Goal: Communication & Community: Answer question/provide support

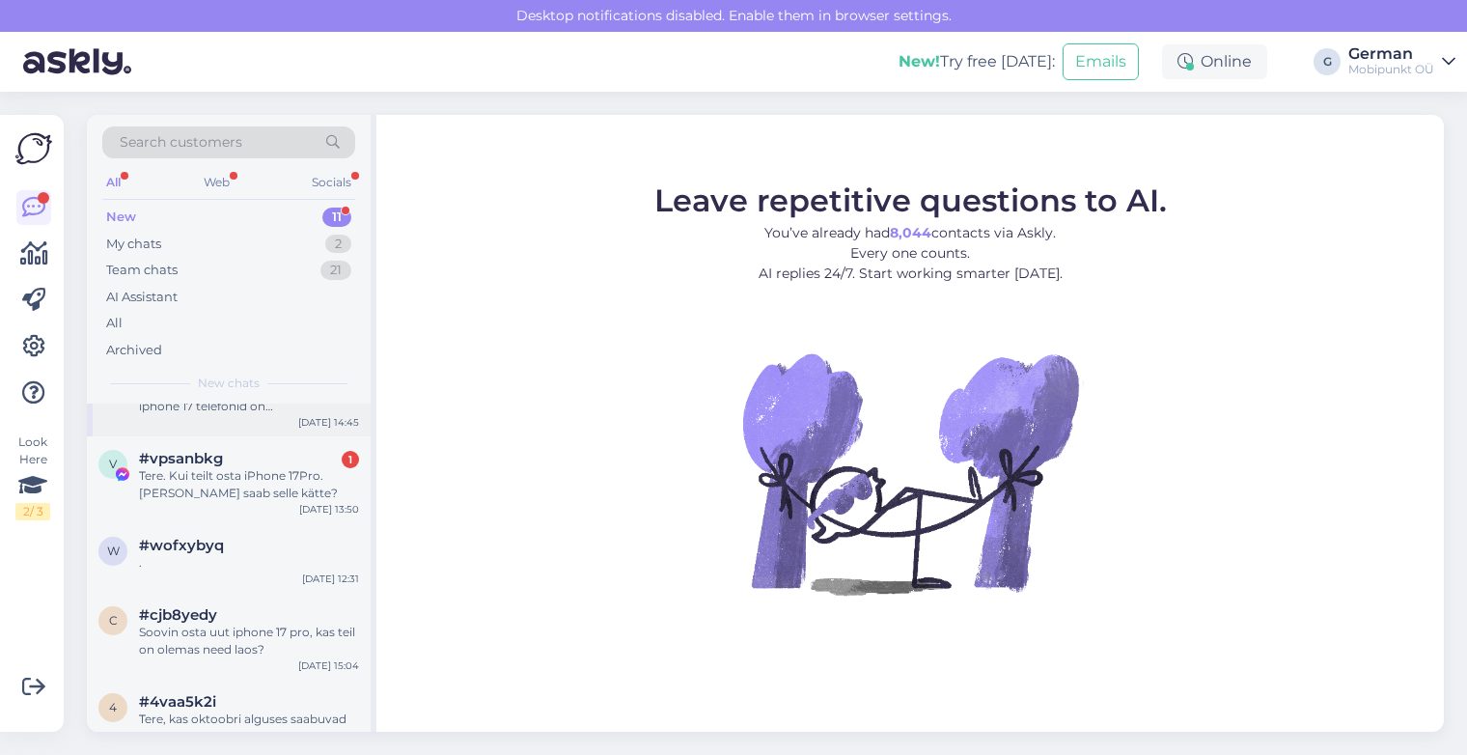
scroll to position [80, 0]
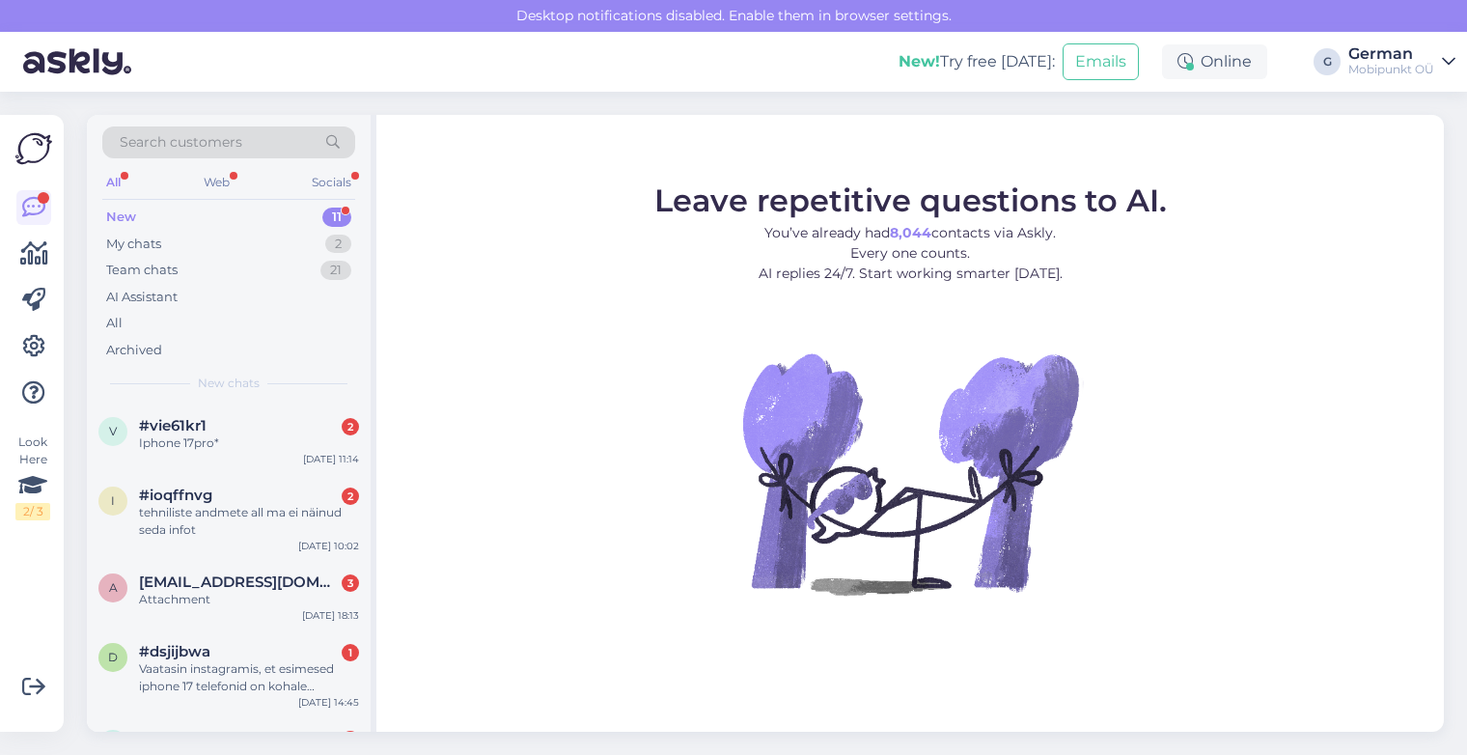
click at [124, 204] on div "New 11" at bounding box center [228, 217] width 253 height 27
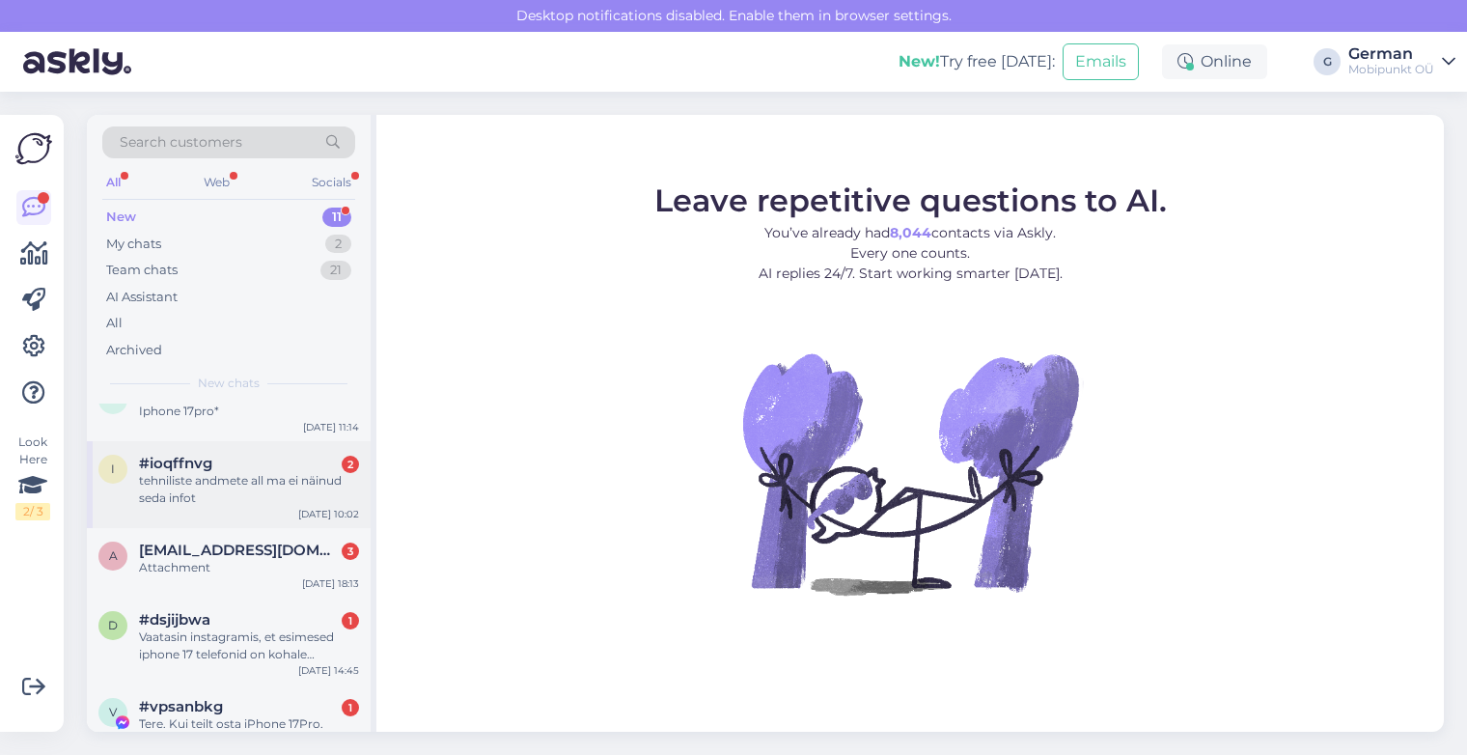
scroll to position [33, 0]
click at [240, 407] on div "Iphone 17pro*" at bounding box center [249, 409] width 220 height 17
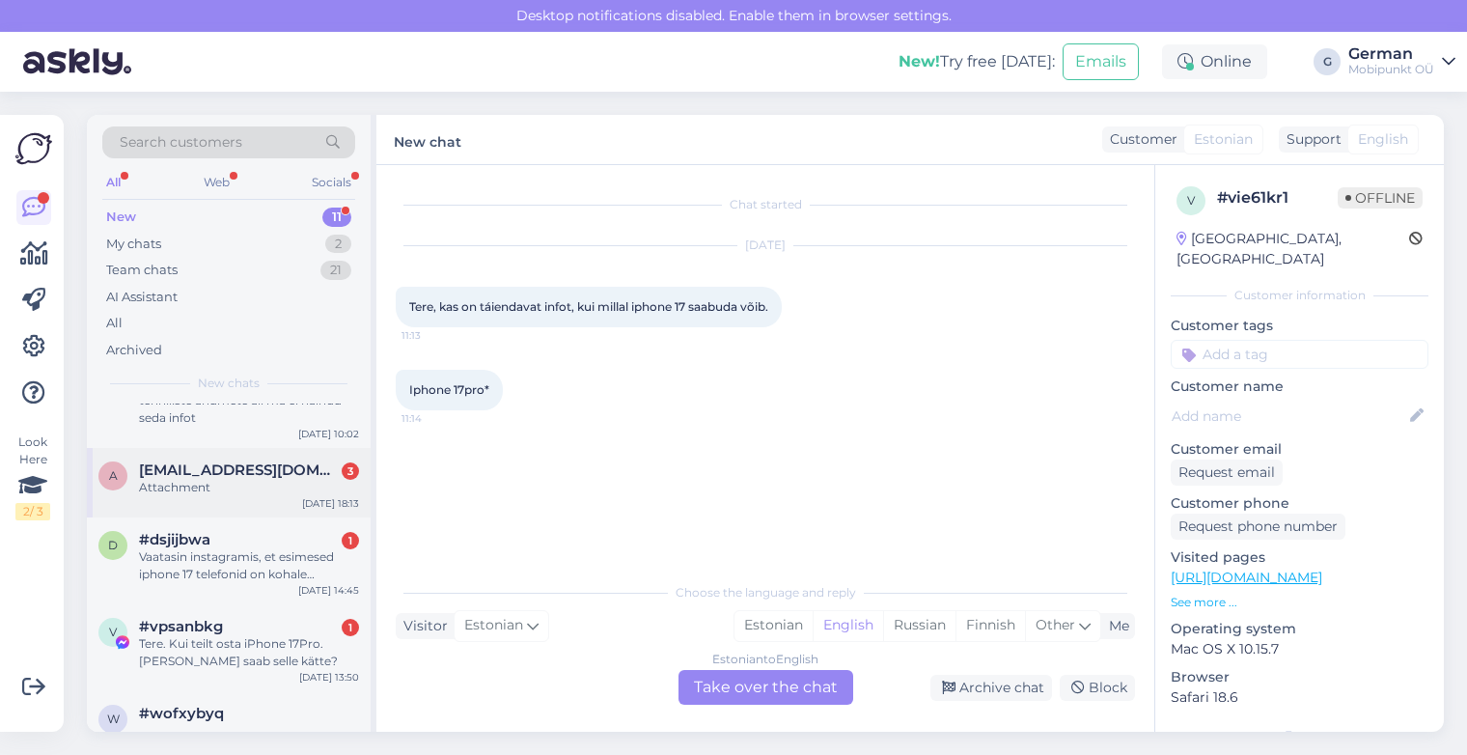
scroll to position [137, 0]
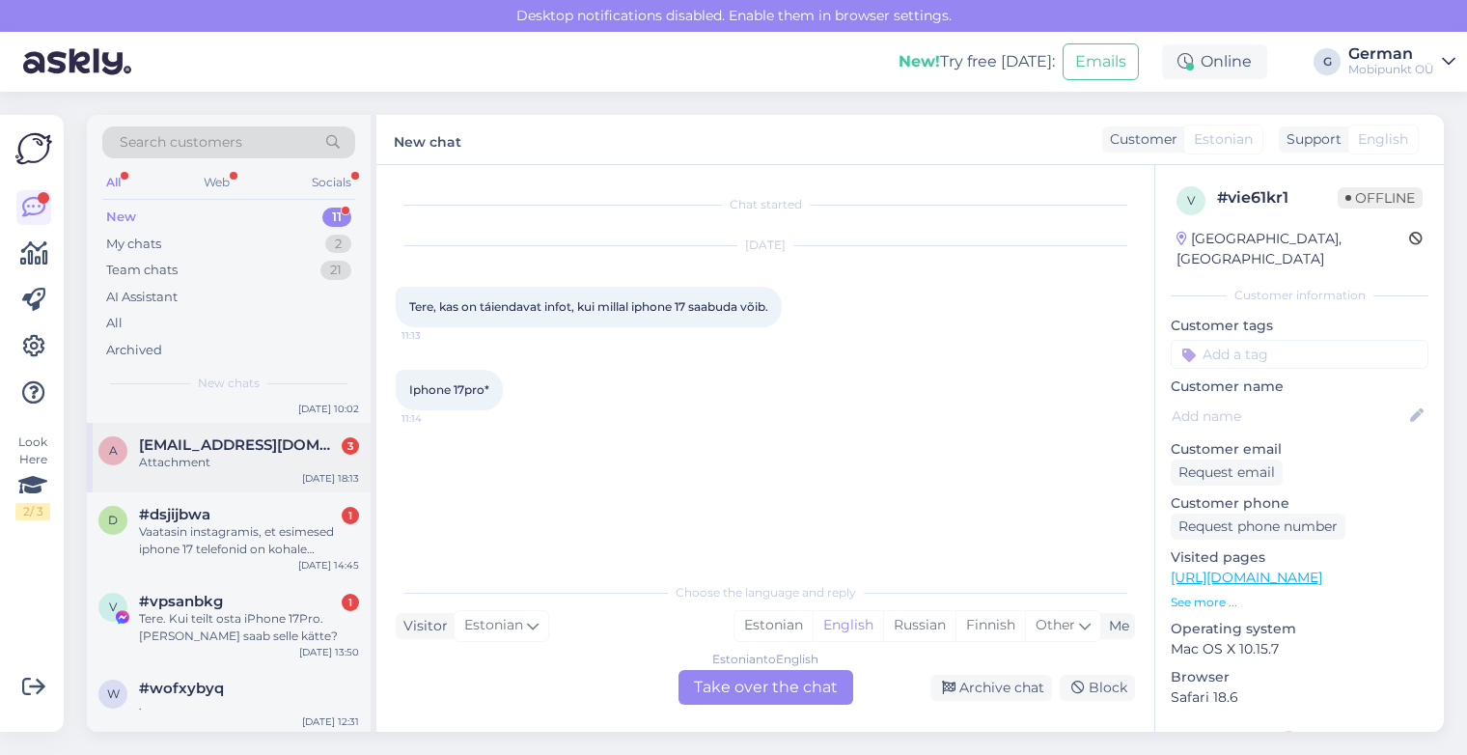
click at [246, 456] on div "Attachment" at bounding box center [249, 462] width 220 height 17
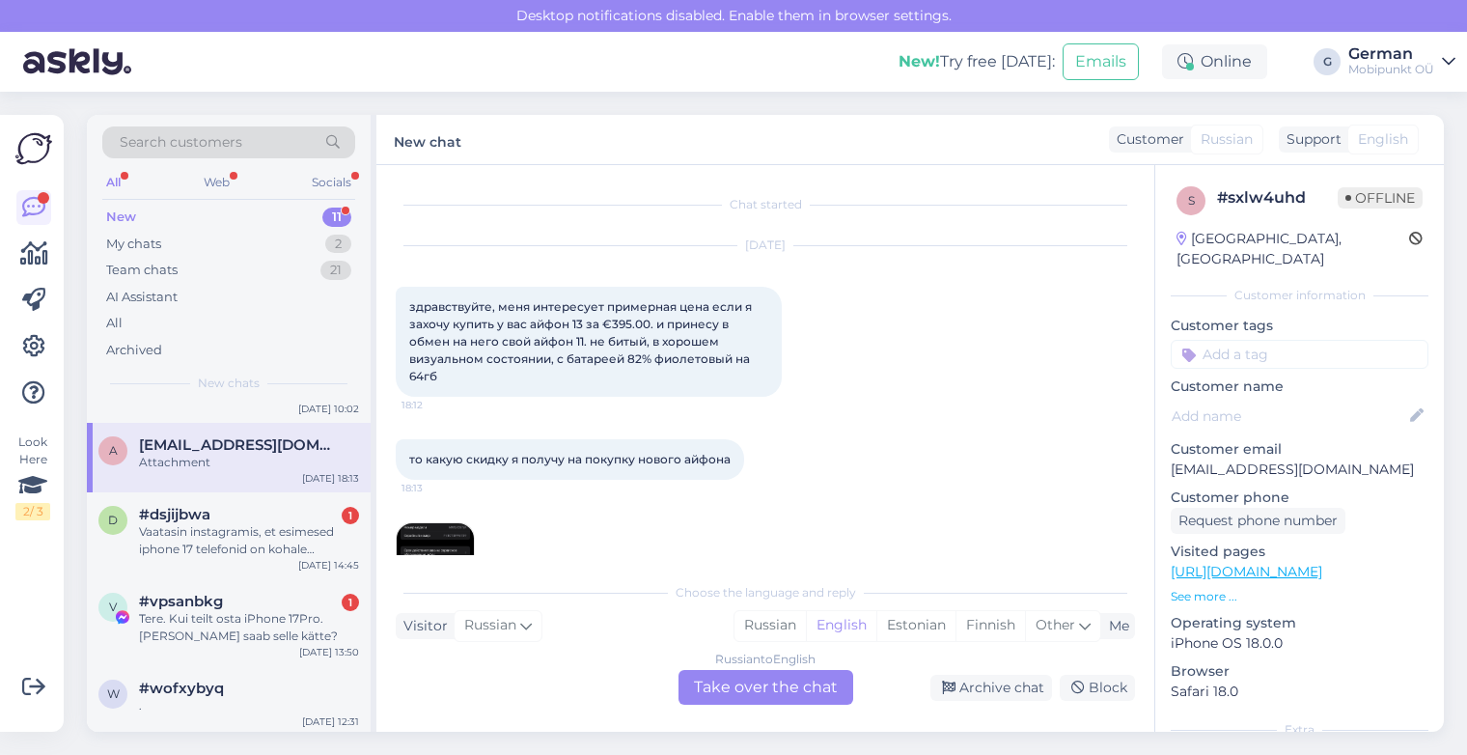
scroll to position [68, 0]
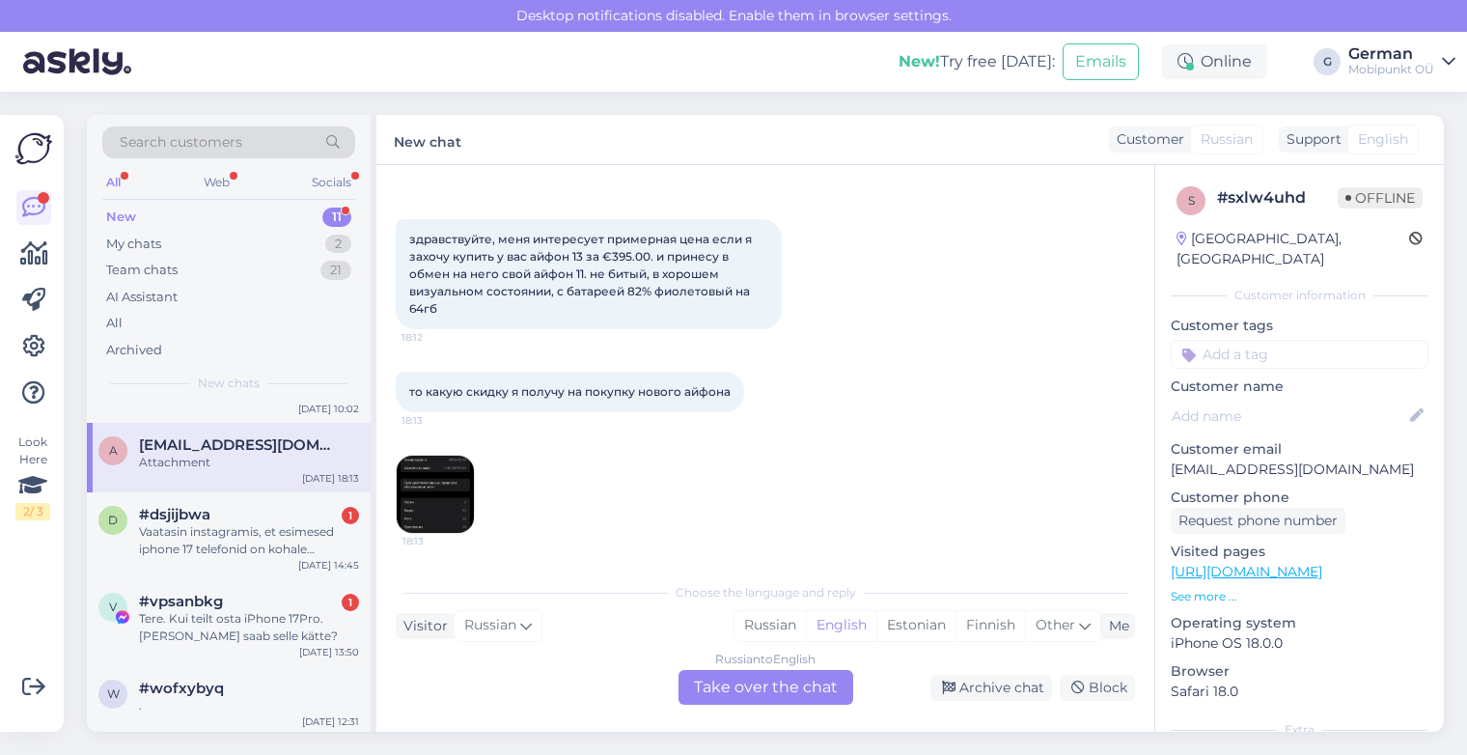
click at [430, 464] on img at bounding box center [435, 494] width 77 height 77
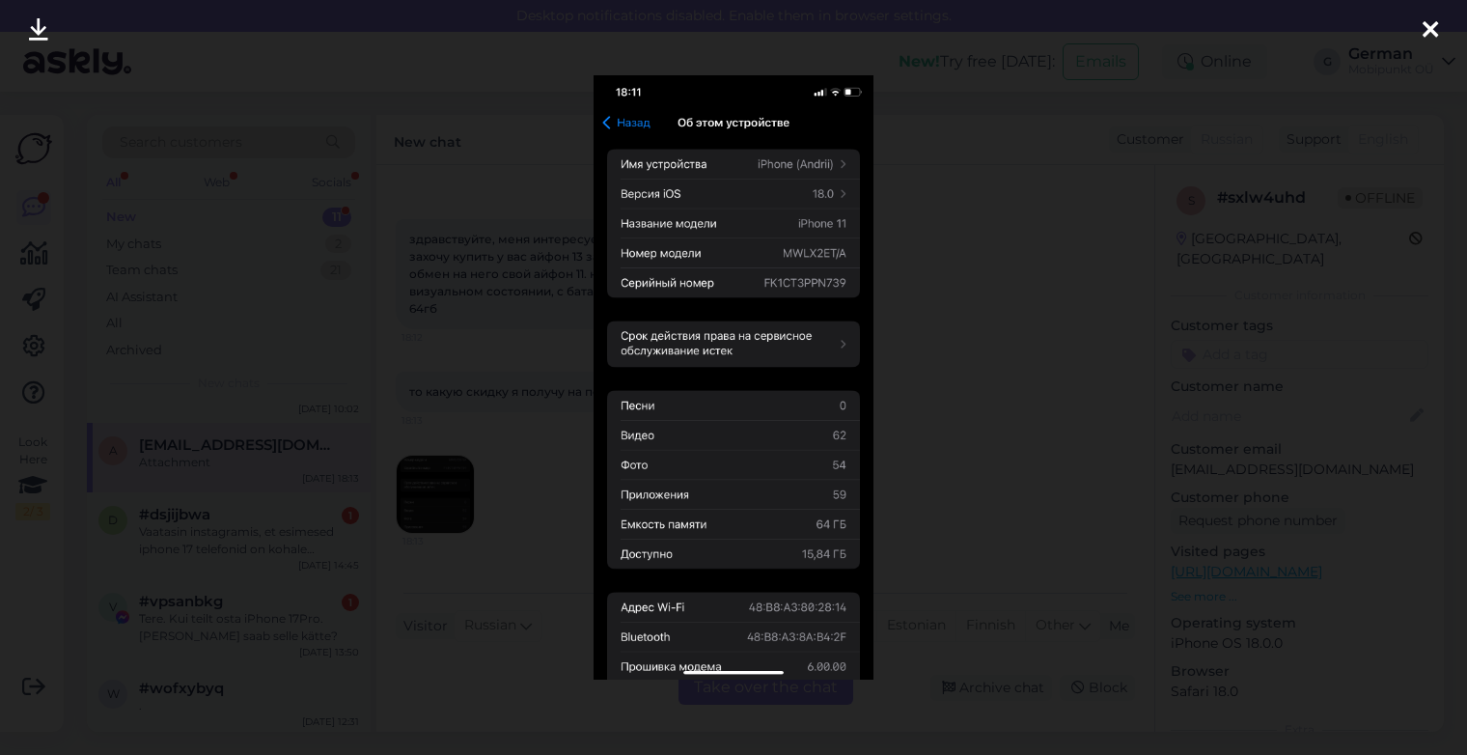
click at [1437, 34] on icon at bounding box center [1430, 30] width 15 height 25
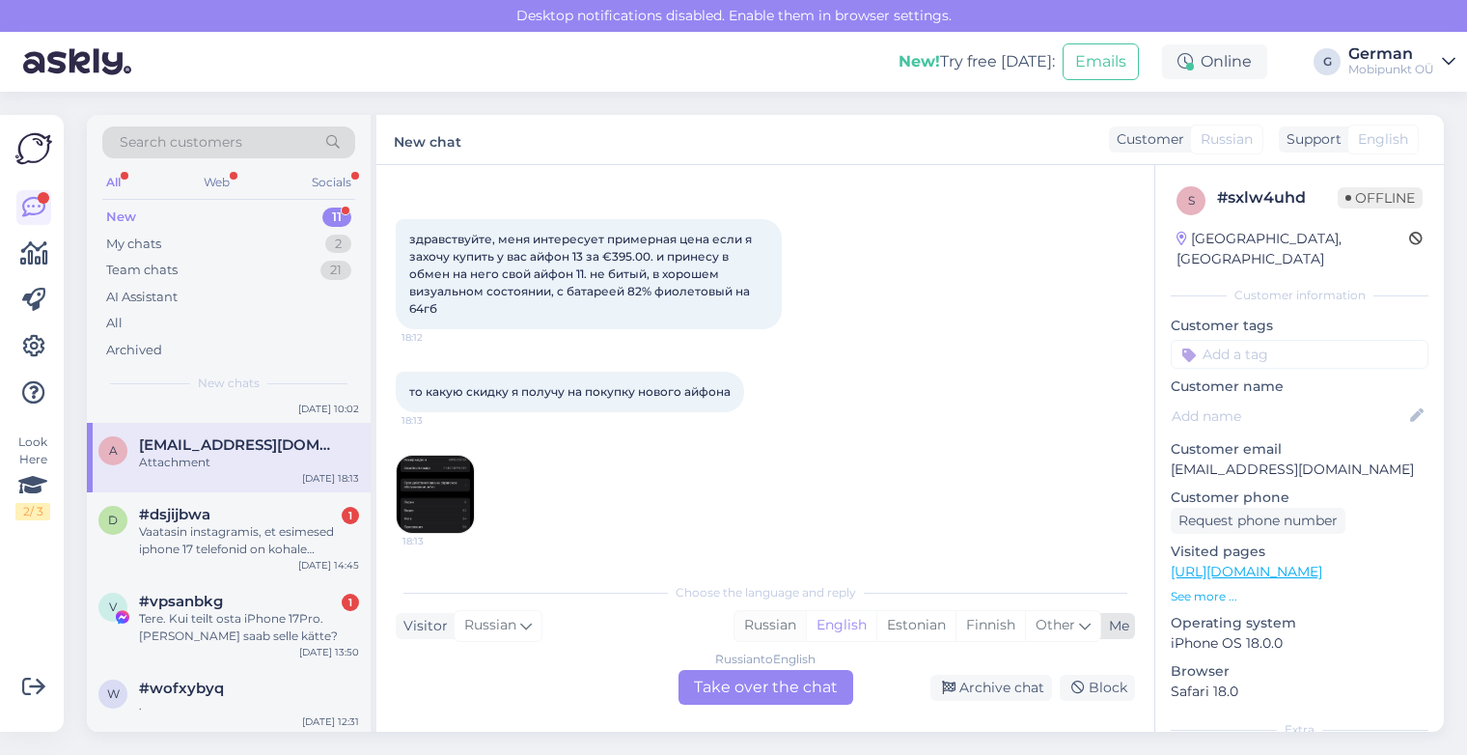
click at [772, 639] on div "Russian" at bounding box center [769, 625] width 71 height 29
click at [768, 622] on div "Russian" at bounding box center [769, 625] width 71 height 29
click at [758, 680] on div "Russian to Russian Take over the chat" at bounding box center [765, 687] width 175 height 35
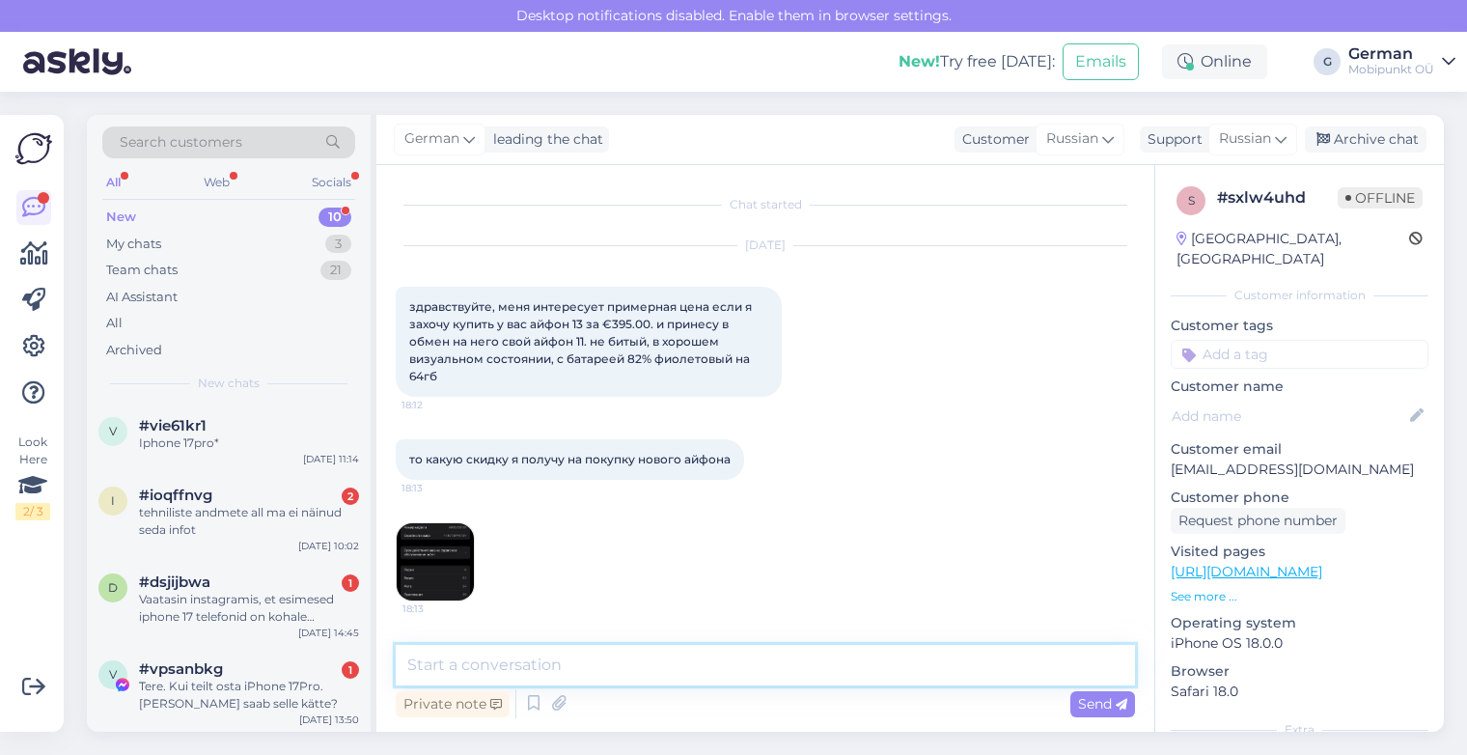
click at [608, 670] on textarea at bounding box center [765, 665] width 739 height 41
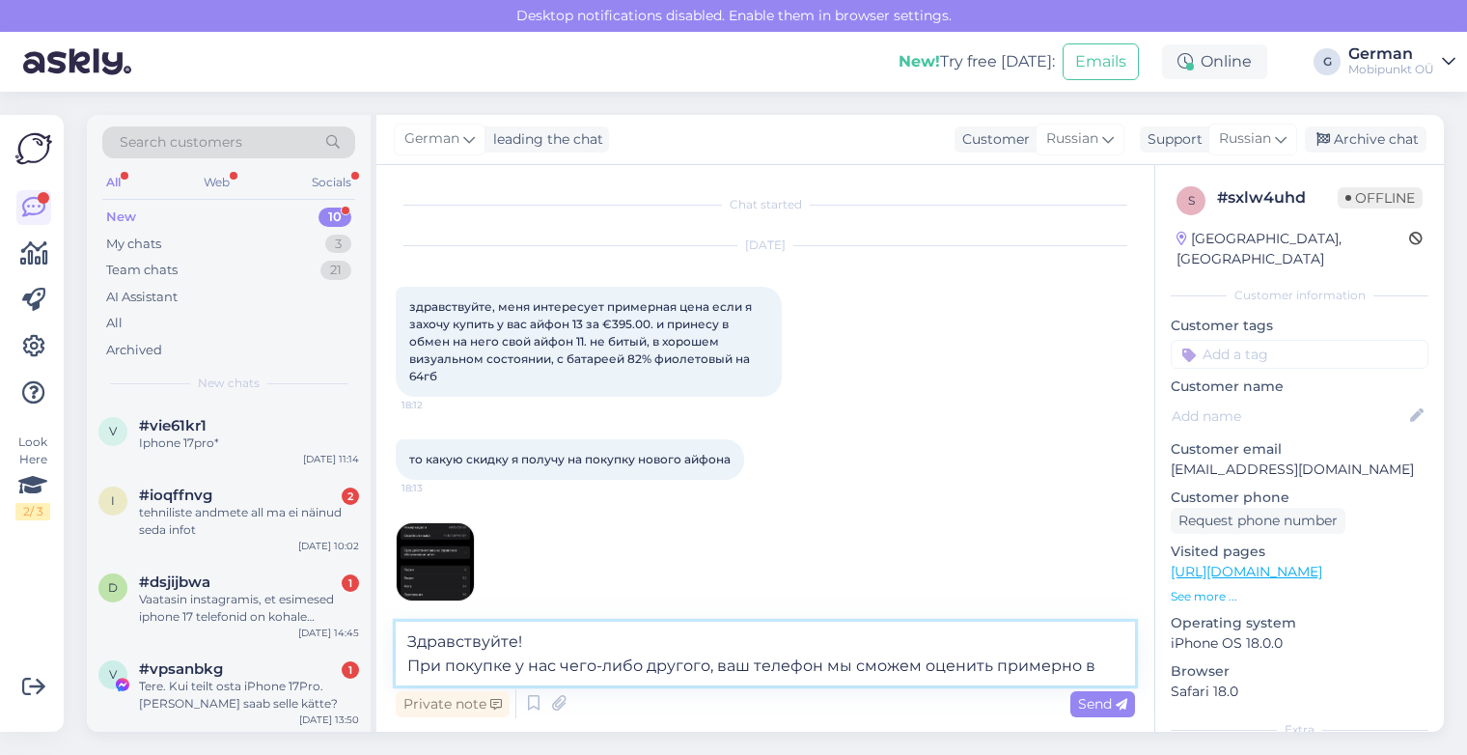
click at [1098, 665] on textarea "Здравствуйте! При покупке у нас чего-либо другого, ваш телефон мы сможем оценит…" at bounding box center [765, 654] width 739 height 64
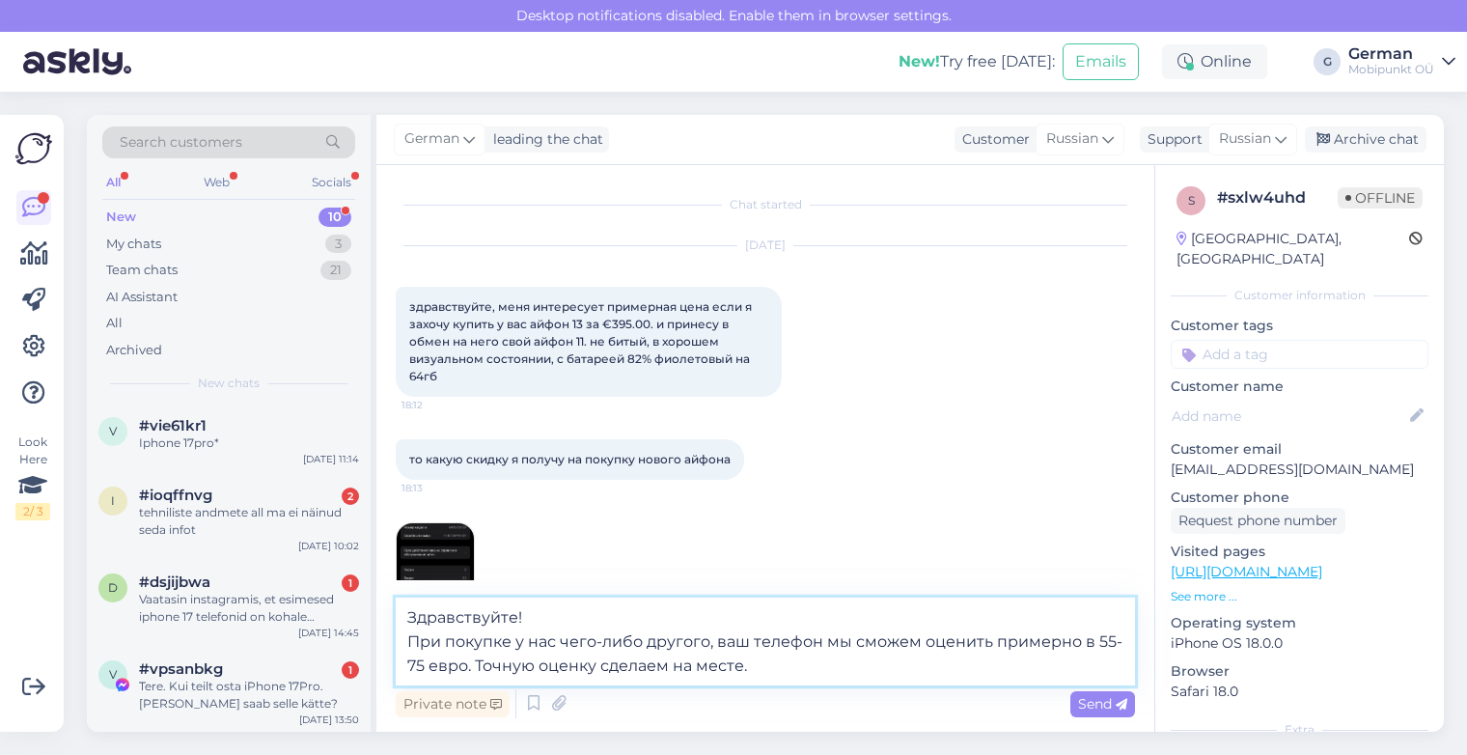
click at [817, 643] on textarea "Здравствуйте! При покупке у нас чего-либо другого, ваш телефон мы сможем оценит…" at bounding box center [765, 641] width 739 height 88
click at [781, 644] on textarea "Здравствуйте! При покупке у нас чего-либо другого, ваш iPhine 11 64GB мы сможем…" at bounding box center [765, 641] width 739 height 88
click at [827, 638] on textarea "Здравствуйте! При покупке у нас чего-либо другого, ваш iPhone 11 64GB мы сможем…" at bounding box center [765, 641] width 739 height 88
click at [547, 665] on textarea "Здравствуйте! При покупке у нас чего-либо другого, ваш iPhone 11 64GB мы сможем…" at bounding box center [765, 641] width 739 height 88
type textarea "Здравствуйте! При покупке у нас чего-либо другого, ваш iPhone 11 64GB мы сможем…"
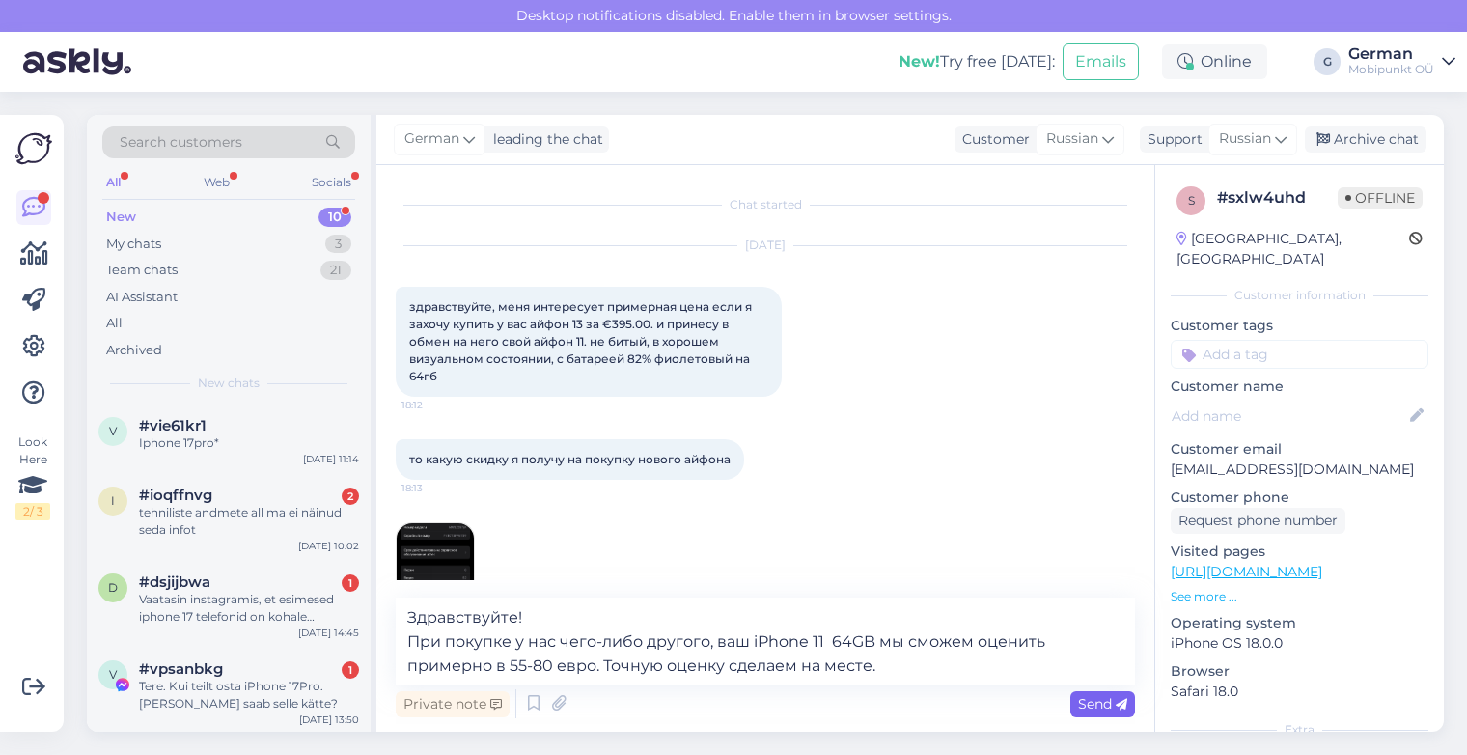
click at [1092, 704] on span "Send" at bounding box center [1102, 703] width 49 height 17
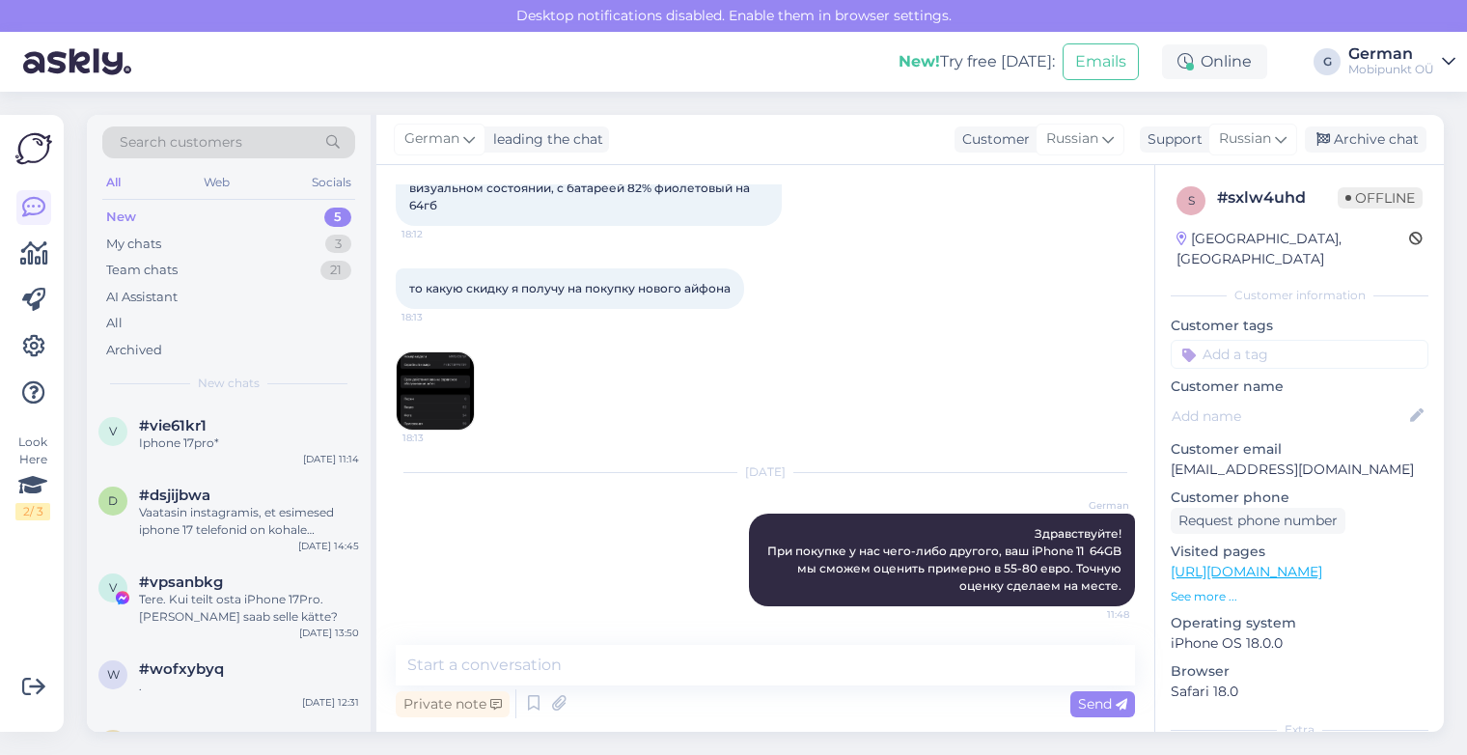
scroll to position [13, 0]
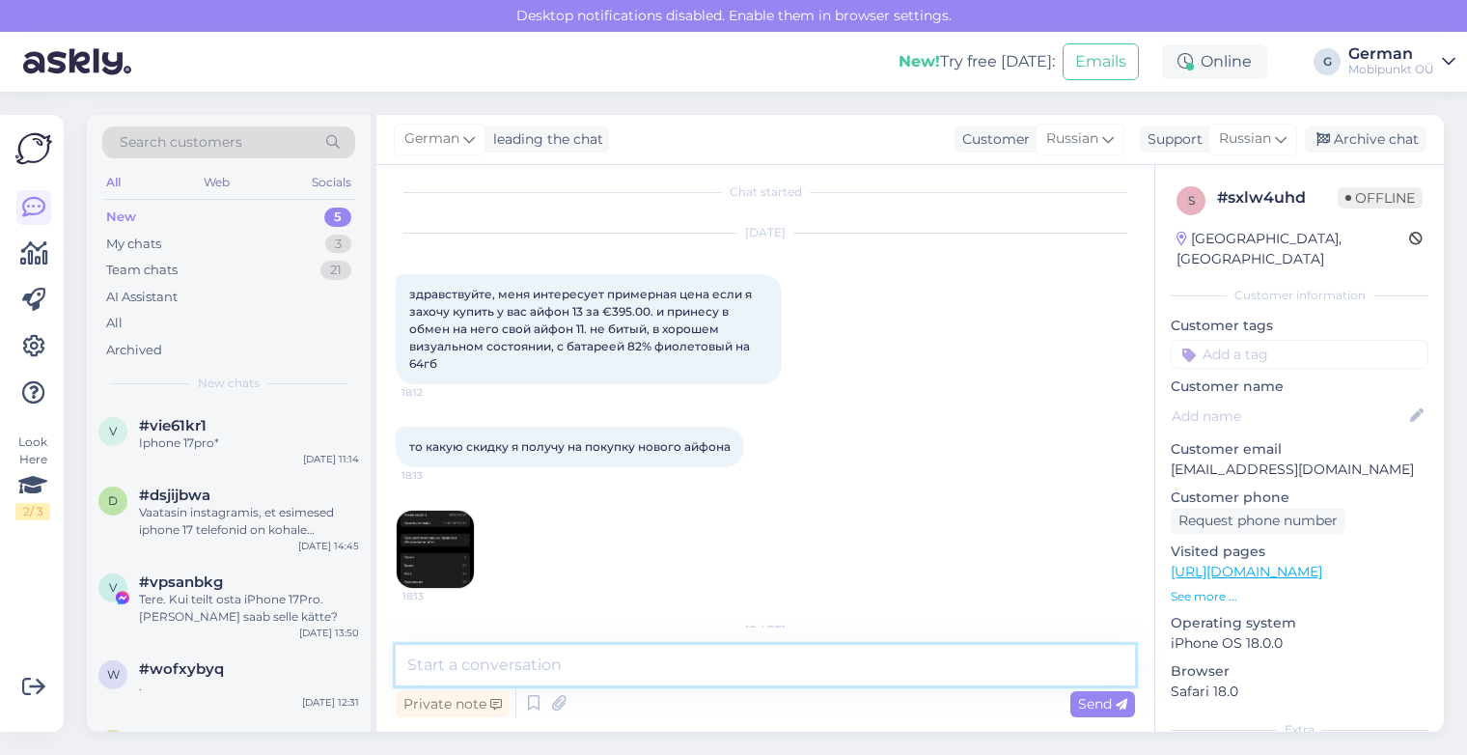
click at [448, 648] on textarea at bounding box center [765, 665] width 739 height 41
